Goal: Communication & Community: Participate in discussion

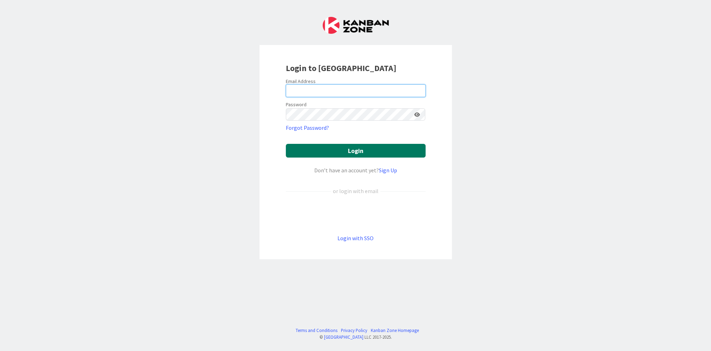
type input "[PERSON_NAME][EMAIL_ADDRESS][PERSON_NAME][DOMAIN_NAME][US_STATE]"
click at [334, 144] on button "Login" at bounding box center [356, 151] width 140 height 14
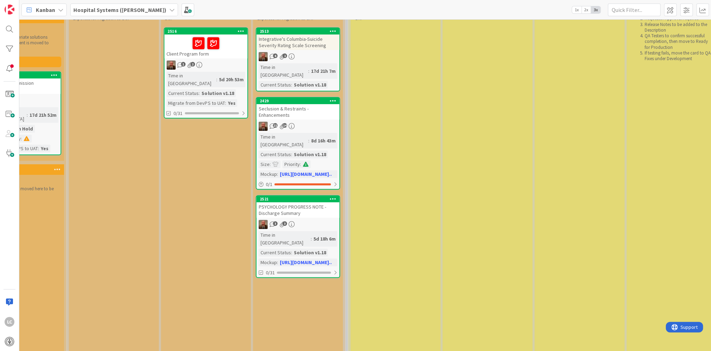
scroll to position [0, 709]
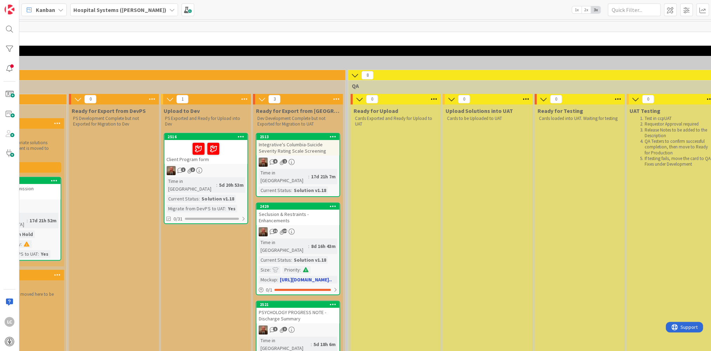
click at [290, 217] on link "2429 Seclusion & Restraints - Enhancements 21 14 Time in Column : 8d 16h 43m Cu…" at bounding box center [298, 248] width 84 height 92
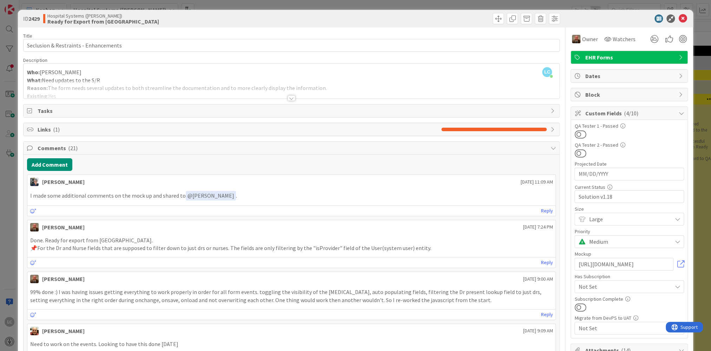
click at [290, 100] on div at bounding box center [292, 98] width 8 height 6
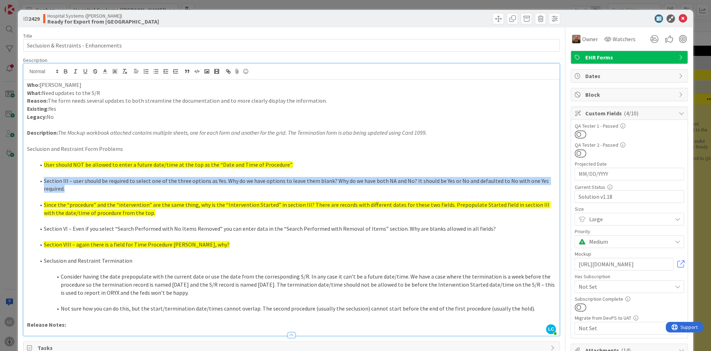
drag, startPoint x: 43, startPoint y: 179, endPoint x: 73, endPoint y: 188, distance: 31.6
click at [73, 188] on li "Section III – user should be required to select one of the three options as Yes…" at bounding box center [295, 185] width 521 height 16
copy li "Section III – user should be required to select one of the three options as Yes…"
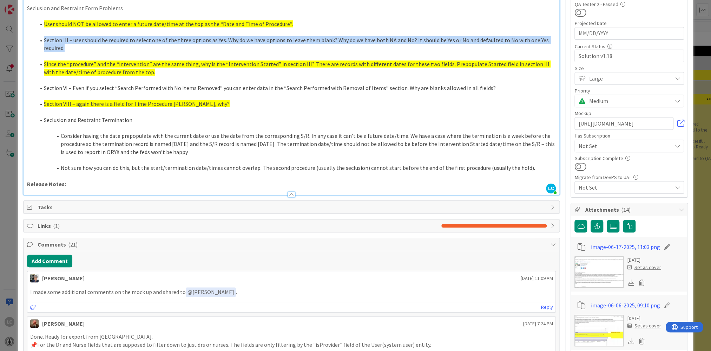
scroll to position [176, 0]
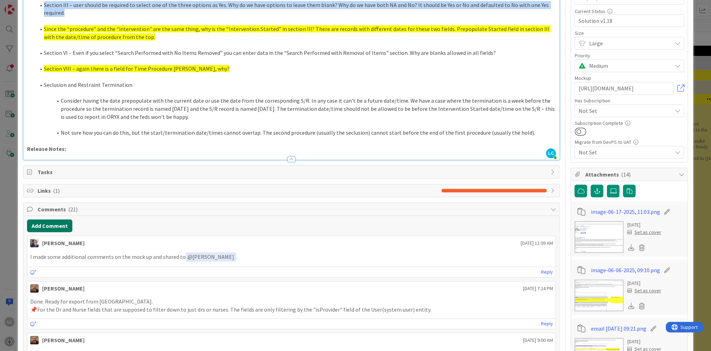
click at [49, 225] on button "Add Comment" at bounding box center [49, 225] width 45 height 13
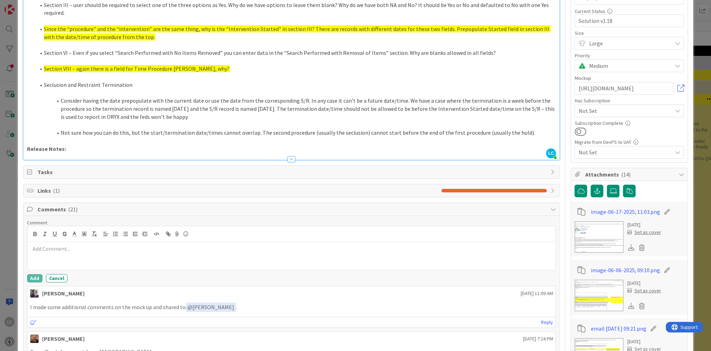
click at [41, 251] on p at bounding box center [291, 248] width 523 height 8
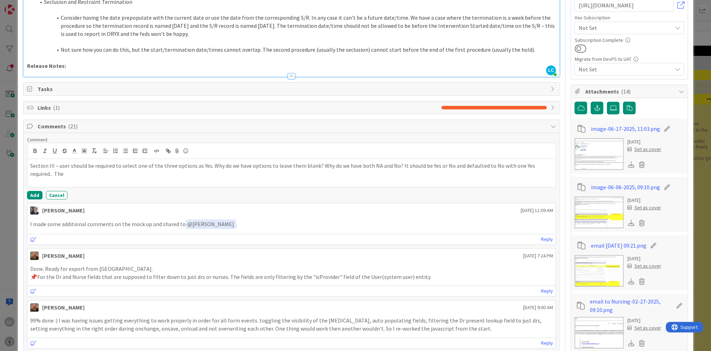
scroll to position [246, 0]
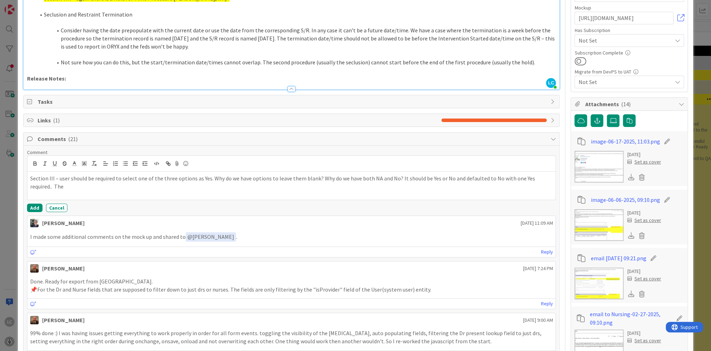
click at [598, 164] on img at bounding box center [599, 167] width 49 height 32
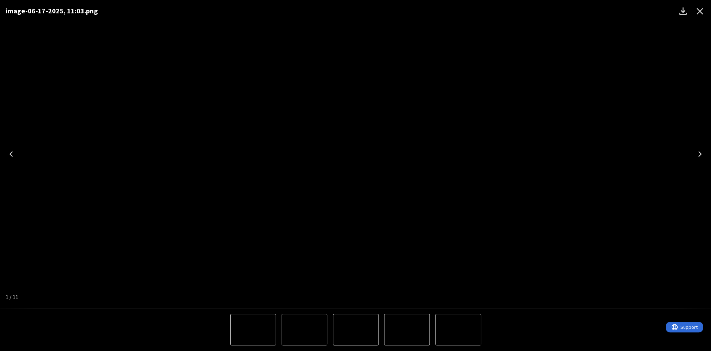
click at [598, 164] on div "image-06-17-2025, 11:03.png" at bounding box center [355, 154] width 711 height 308
click at [699, 9] on icon "Close" at bounding box center [699, 11] width 11 height 11
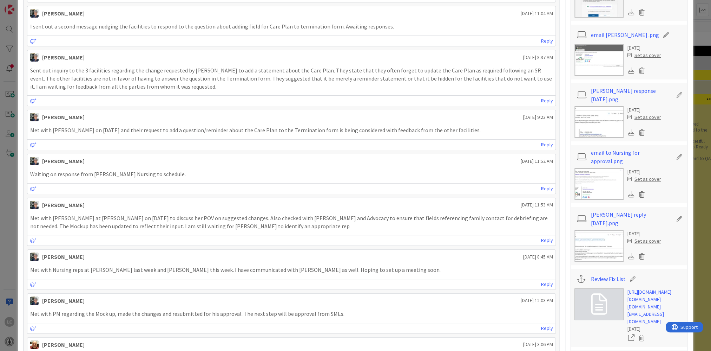
scroll to position [913, 0]
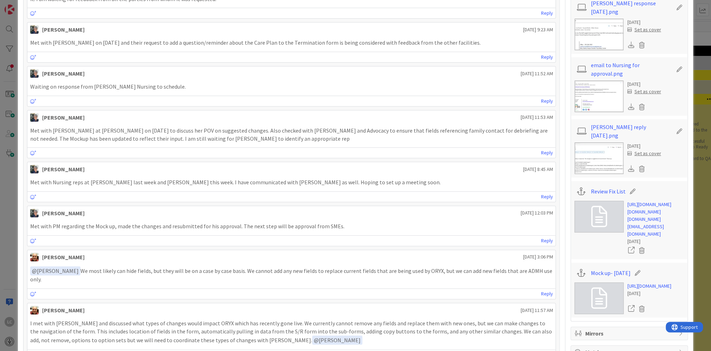
click at [592, 206] on icon at bounding box center [599, 216] width 16 height 21
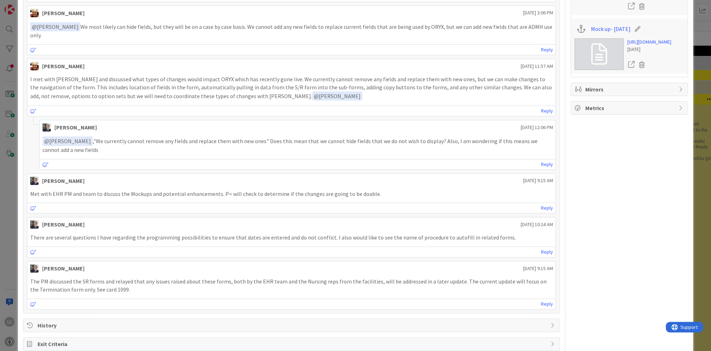
scroll to position [1122, 0]
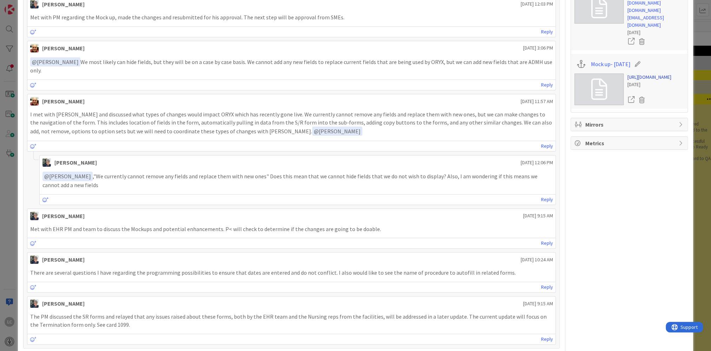
click at [643, 81] on link "[URL][DOMAIN_NAME]" at bounding box center [649, 76] width 44 height 7
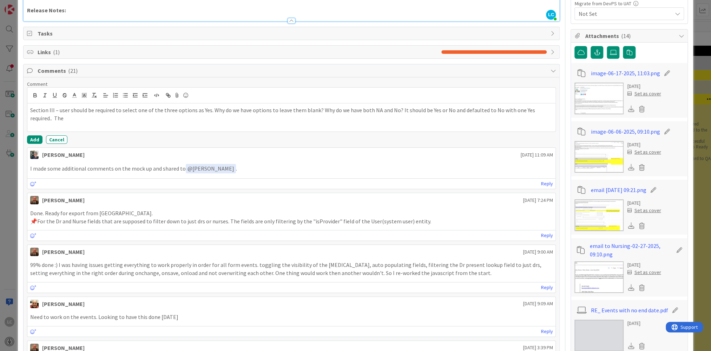
scroll to position [209, 0]
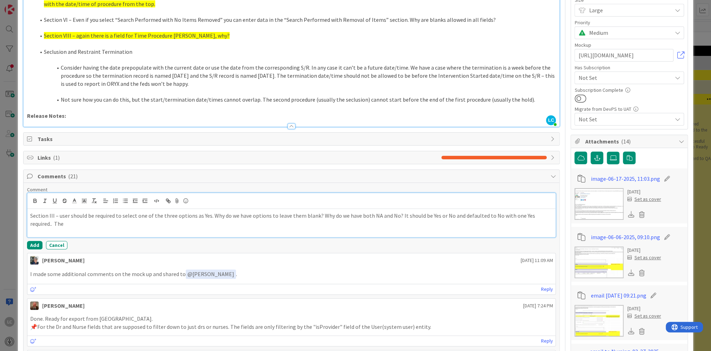
drag, startPoint x: 30, startPoint y: 214, endPoint x: 44, endPoint y: 224, distance: 17.5
click at [44, 224] on p "Section III – user should be required to select one of the three options as Yes…" at bounding box center [291, 219] width 523 height 16
click at [48, 220] on p "Section III – user should be required to select one of the three options as Yes…" at bounding box center [291, 219] width 523 height 16
click at [30, 214] on p "Section III – user should be required to select one of the three options as Yes…" at bounding box center [291, 219] width 523 height 16
click at [67, 226] on li "[PERSON_NAME]" at bounding box center [87, 229] width 112 height 13
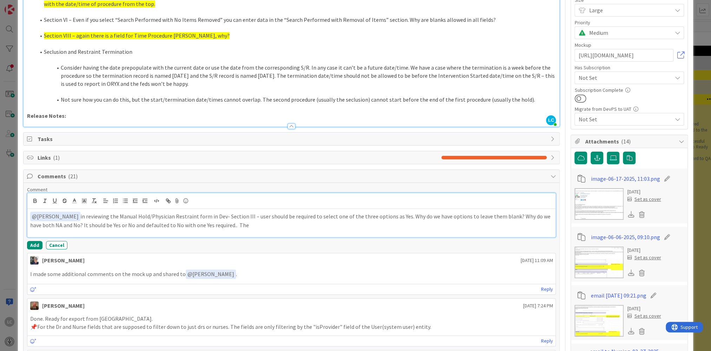
drag, startPoint x: 250, startPoint y: 212, endPoint x: 259, endPoint y: 221, distance: 12.2
click at [259, 221] on p "﻿ @ [PERSON_NAME] ﻿ in reviewing the Manual Hold/Physician Restraint form in De…" at bounding box center [291, 219] width 523 height 17
click at [450, 214] on p "﻿ @ [PERSON_NAME] ﻿ in reviewing the Manual Hold/Physician Restraint form in De…" at bounding box center [291, 215] width 523 height 9
click at [479, 213] on p "﻿ @ [PERSON_NAME] ﻿ in reviewing the Manual Hold/Physician Restraint form in De…" at bounding box center [291, 219] width 523 height 17
click at [545, 215] on p "﻿ @ [PERSON_NAME] ﻿ in reviewing the Manual Hold/Physician Restraint form in De…" at bounding box center [291, 219] width 523 height 17
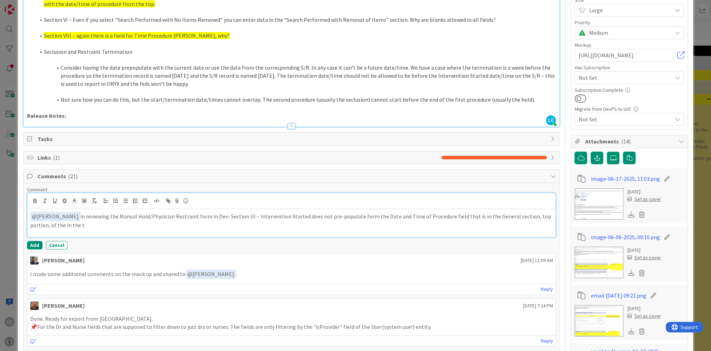
drag, startPoint x: 44, startPoint y: 222, endPoint x: 66, endPoint y: 225, distance: 21.6
click at [66, 225] on p "﻿ @ [PERSON_NAME] ﻿ in reviewing the Manual Hold/Physician Restraint form in De…" at bounding box center [291, 219] width 523 height 17
click at [55, 224] on p "﻿ @ [PERSON_NAME] ﻿ in reviewing the Manual Hold/Physician Restraint form in De…" at bounding box center [291, 219] width 523 height 17
click at [354, 215] on p "﻿ @ [PERSON_NAME] ﻿ in reviewing the Manual Hold/Physician Restraint form in De…" at bounding box center [291, 219] width 523 height 17
drag, startPoint x: 352, startPoint y: 216, endPoint x: 368, endPoint y: 218, distance: 16.3
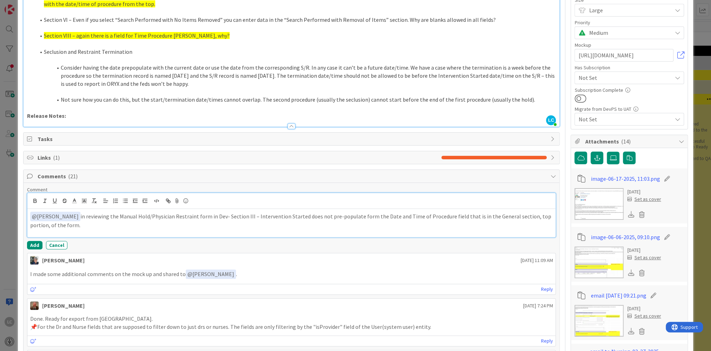
click at [358, 217] on p "﻿ @ [PERSON_NAME] ﻿ in reviewing the Manual Hold/Physician Restraint form in De…" at bounding box center [291, 219] width 523 height 17
click at [438, 215] on p "﻿ @ [PERSON_NAME] ﻿ in reviewing the Manual Hold/Physician Restraint form in De…" at bounding box center [291, 219] width 523 height 17
click at [44, 225] on p "﻿ @ [PERSON_NAME] ﻿ in reviewing the Manual Hold/Physician Restraint form in De…" at bounding box center [291, 219] width 523 height 17
click at [249, 224] on p "﻿ @ [PERSON_NAME] ﻿ in reviewing the Manual Hold/Physician Restraint form in De…" at bounding box center [291, 219] width 523 height 17
click at [249, 223] on p "﻿ @ [PERSON_NAME] ﻿ in reviewing the Manual Hold/Physician Restraint form in De…" at bounding box center [291, 219] width 523 height 17
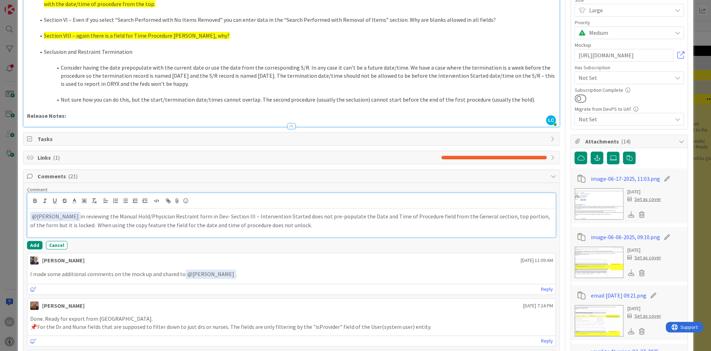
click at [292, 224] on p "﻿ @ [PERSON_NAME] ﻿ in reviewing the Manual Hold/Physician Restraint form in De…" at bounding box center [291, 219] width 523 height 17
